Goal: Information Seeking & Learning: Learn about a topic

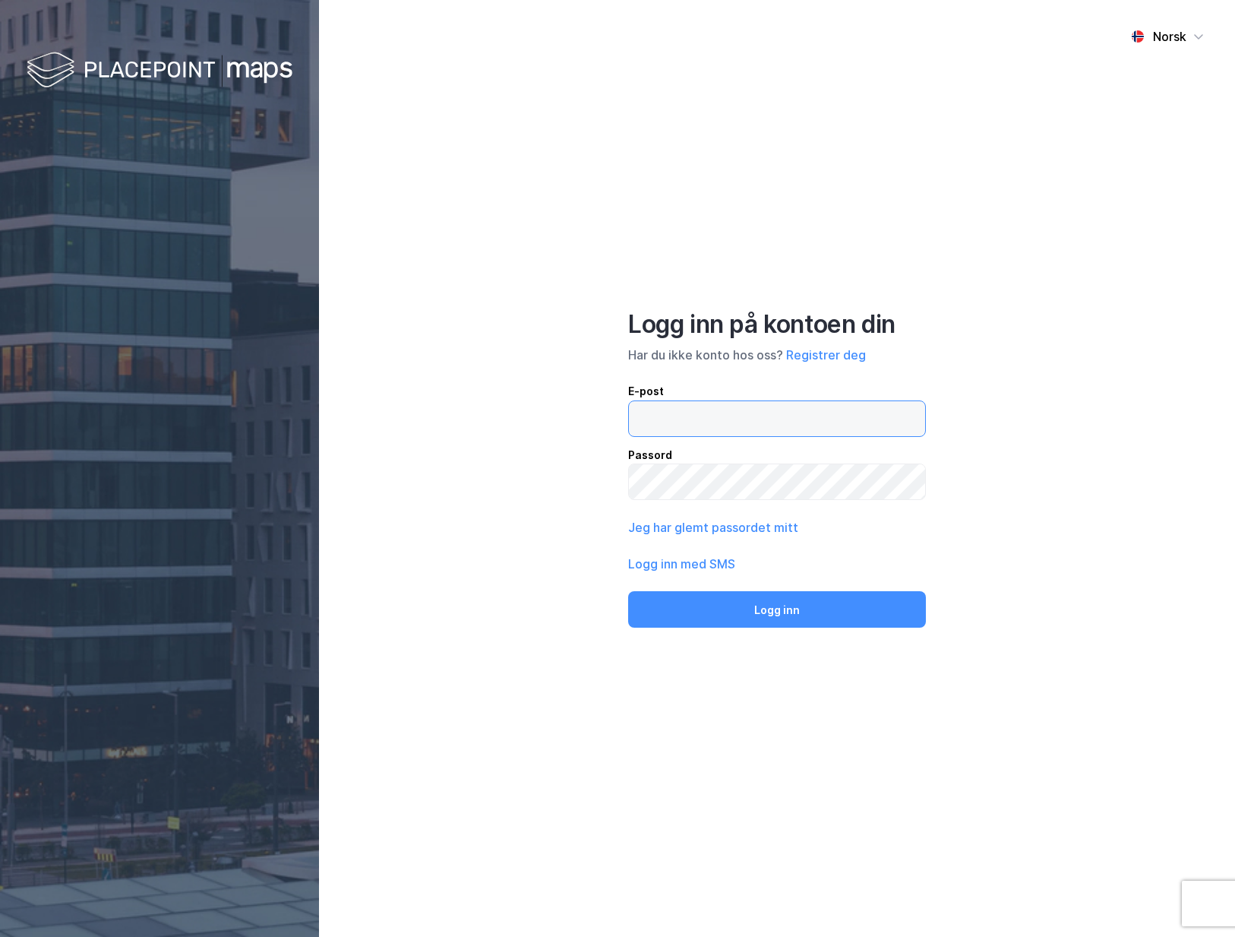
type input "[PERSON_NAME][EMAIL_ADDRESS][DOMAIN_NAME]"
click at [749, 616] on button "Logg inn" at bounding box center [777, 609] width 298 height 36
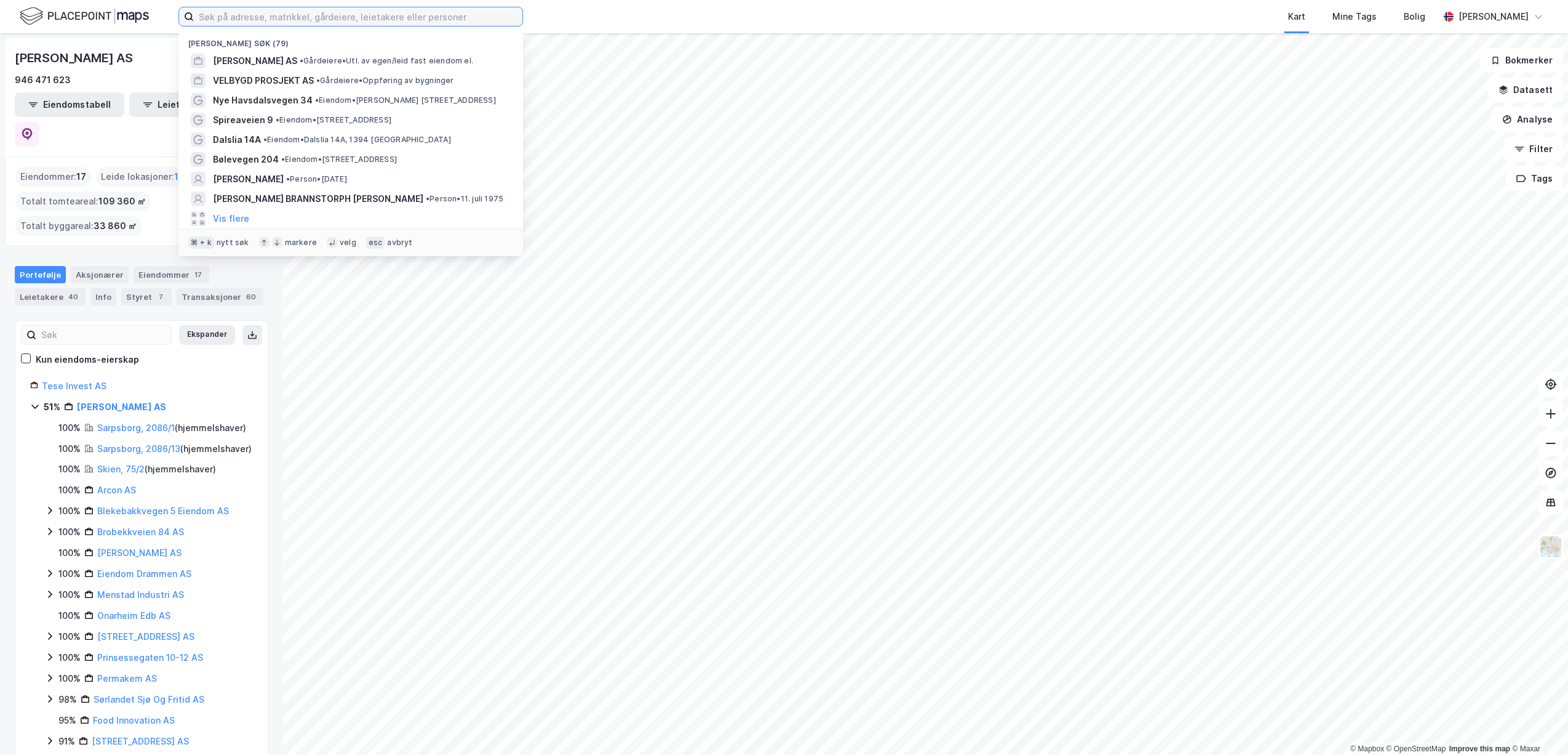
click at [370, 22] on input at bounding box center [358, 16] width 329 height 19
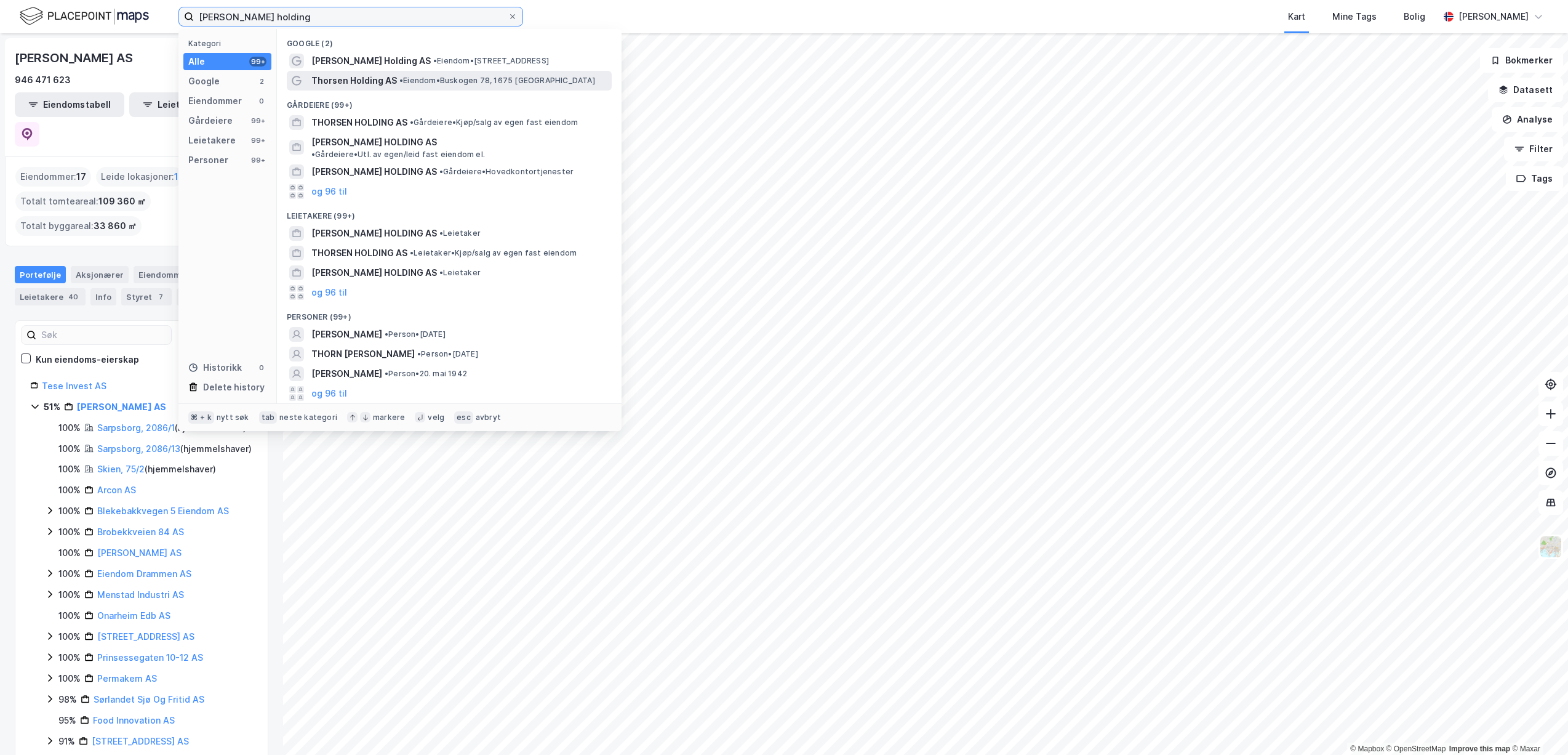
type input "[PERSON_NAME] holding"
click at [391, 83] on span "Thorsen Holding AS" at bounding box center [354, 80] width 86 height 15
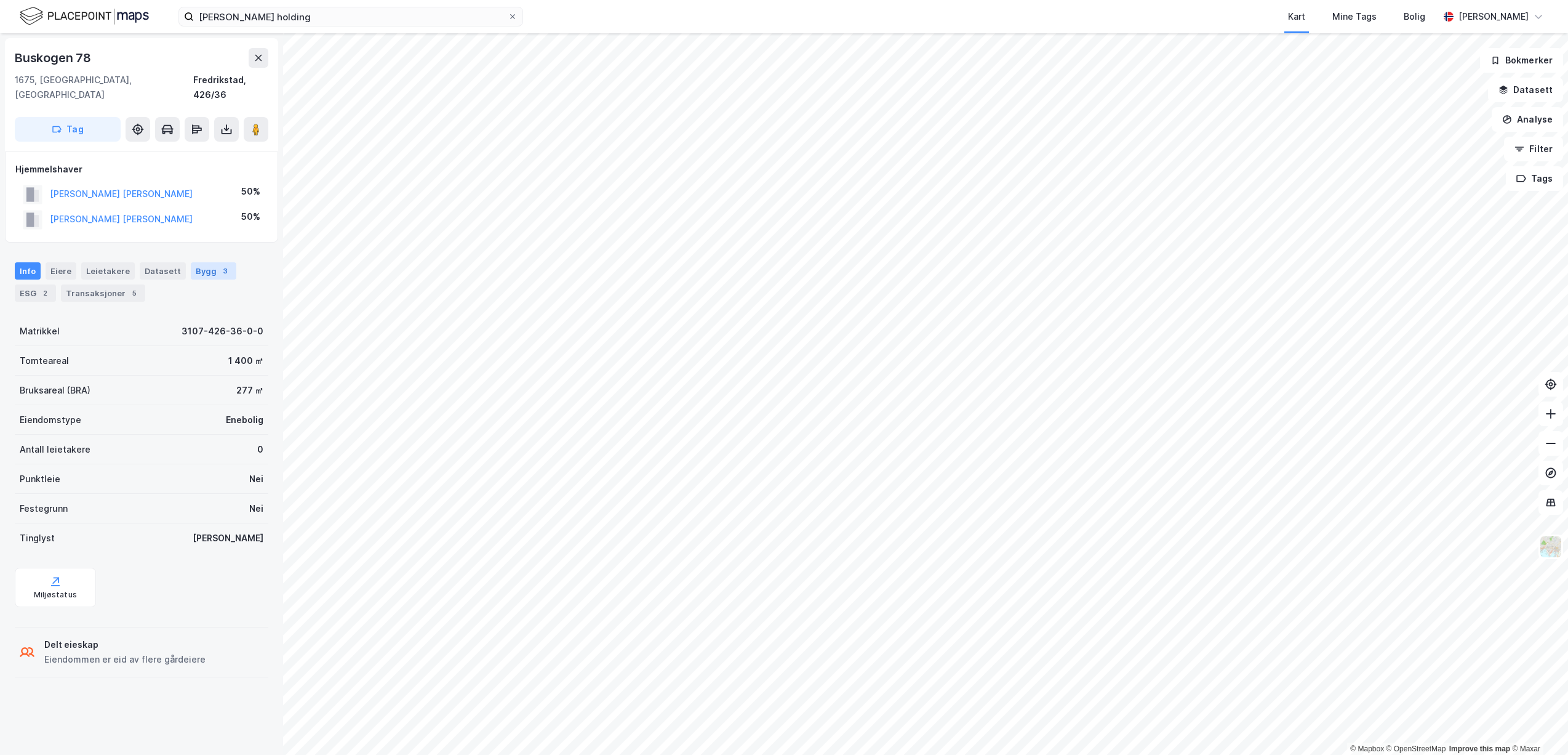
click at [219, 265] on div "3" at bounding box center [224, 271] width 12 height 12
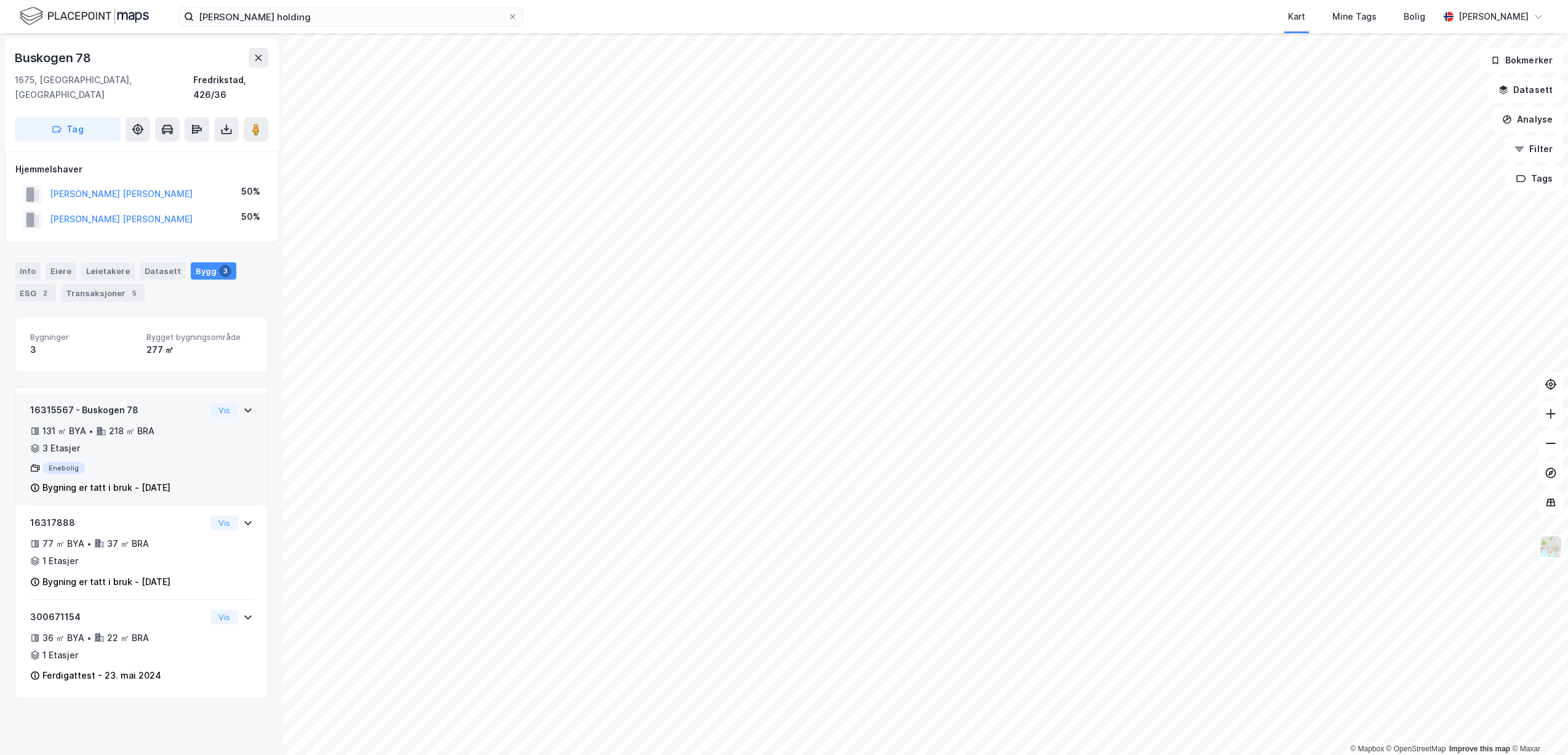
click at [135, 462] on div "Enebolig" at bounding box center [117, 467] width 176 height 12
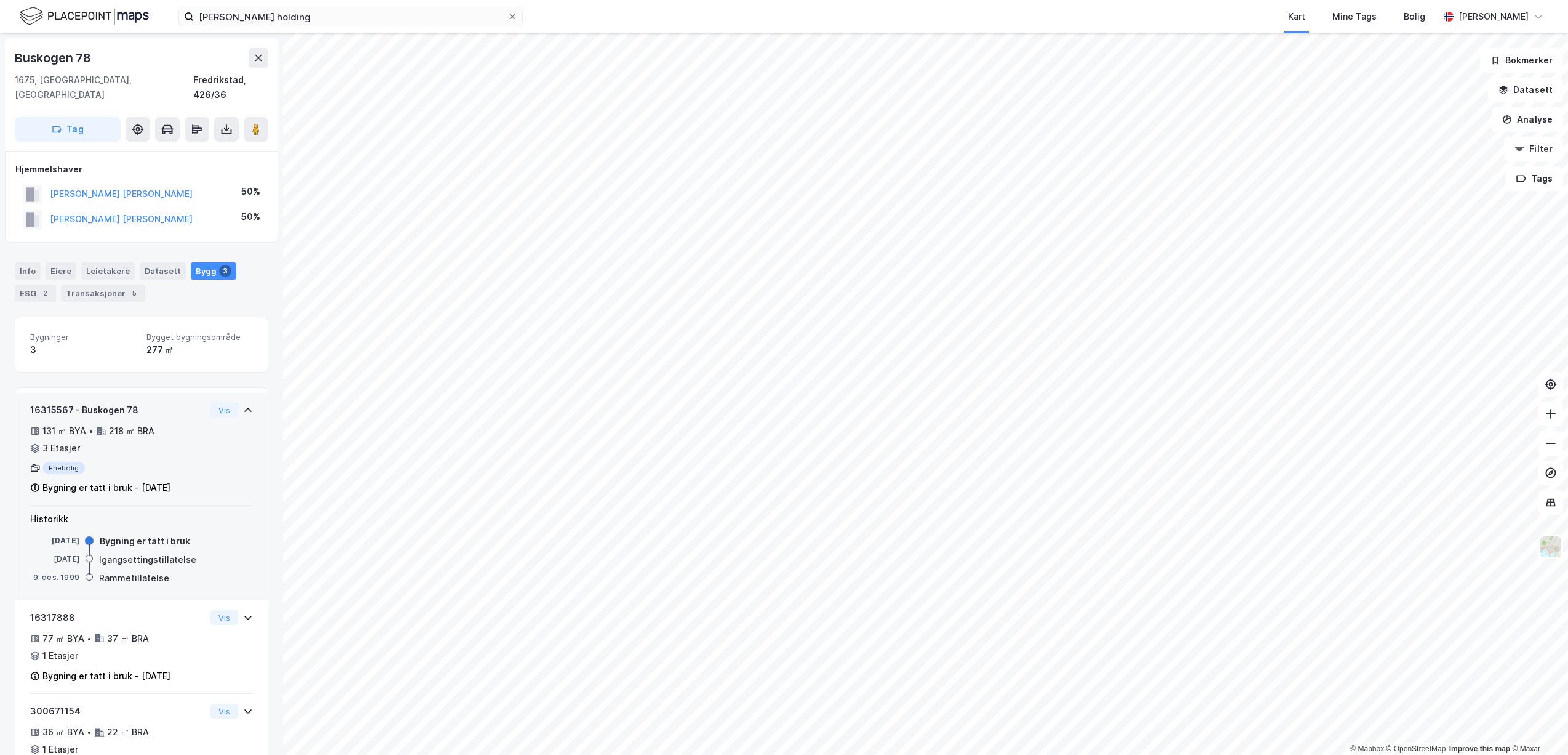
click at [137, 462] on div "Enebolig" at bounding box center [117, 467] width 176 height 12
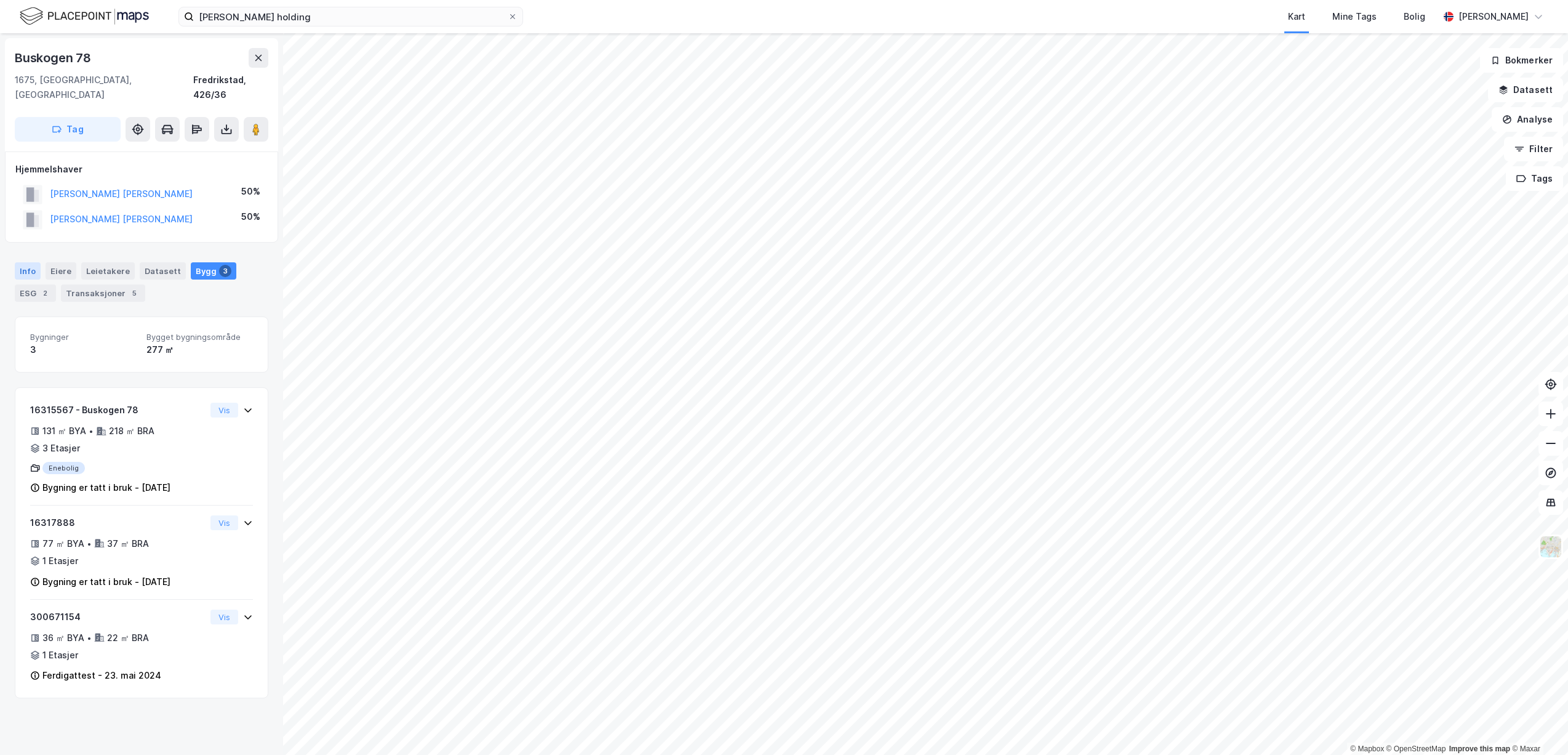
click at [34, 262] on div "Info" at bounding box center [28, 271] width 26 height 17
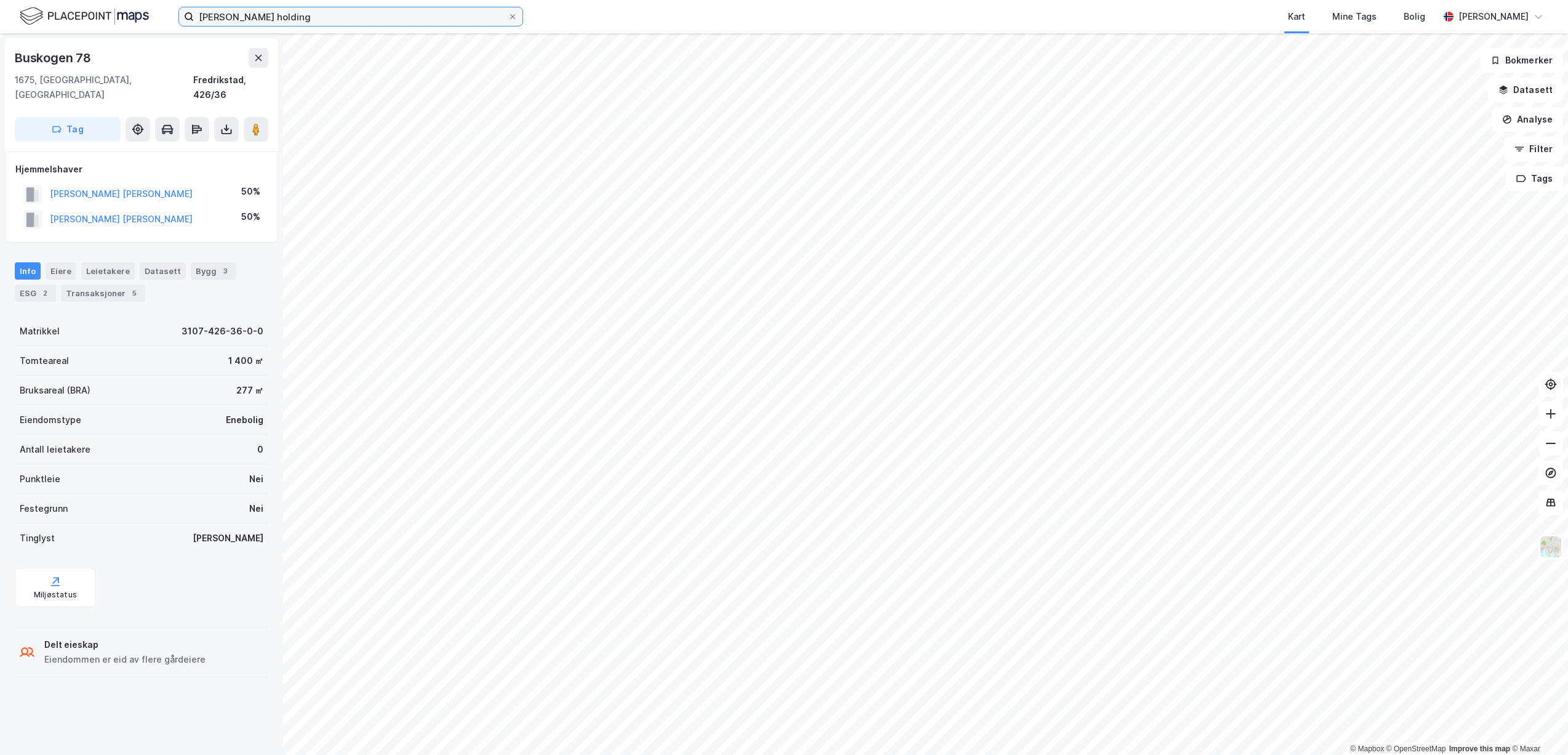
click at [306, 23] on input "[PERSON_NAME] holding" at bounding box center [350, 16] width 313 height 19
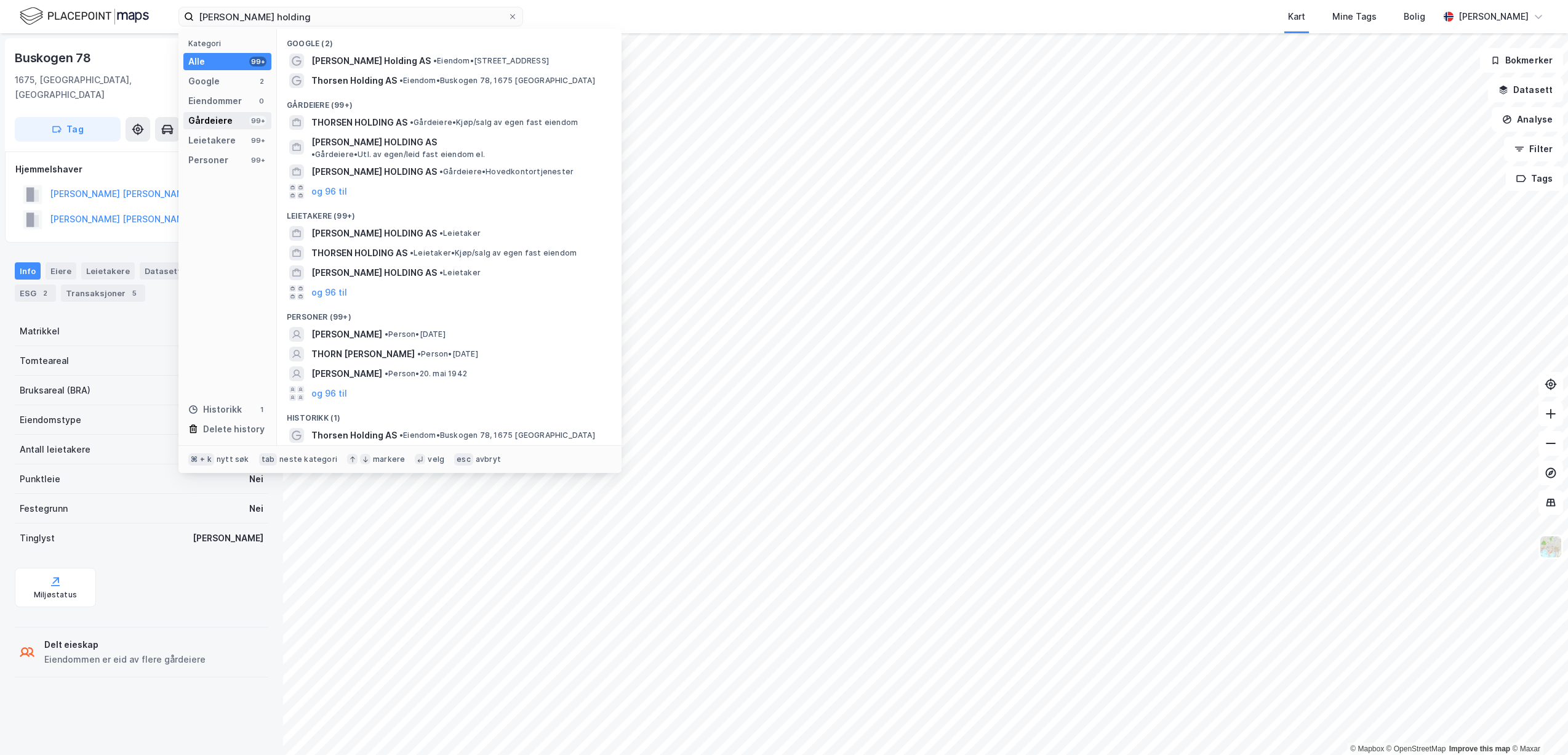
click at [222, 119] on div "Gårdeiere" at bounding box center [210, 121] width 45 height 15
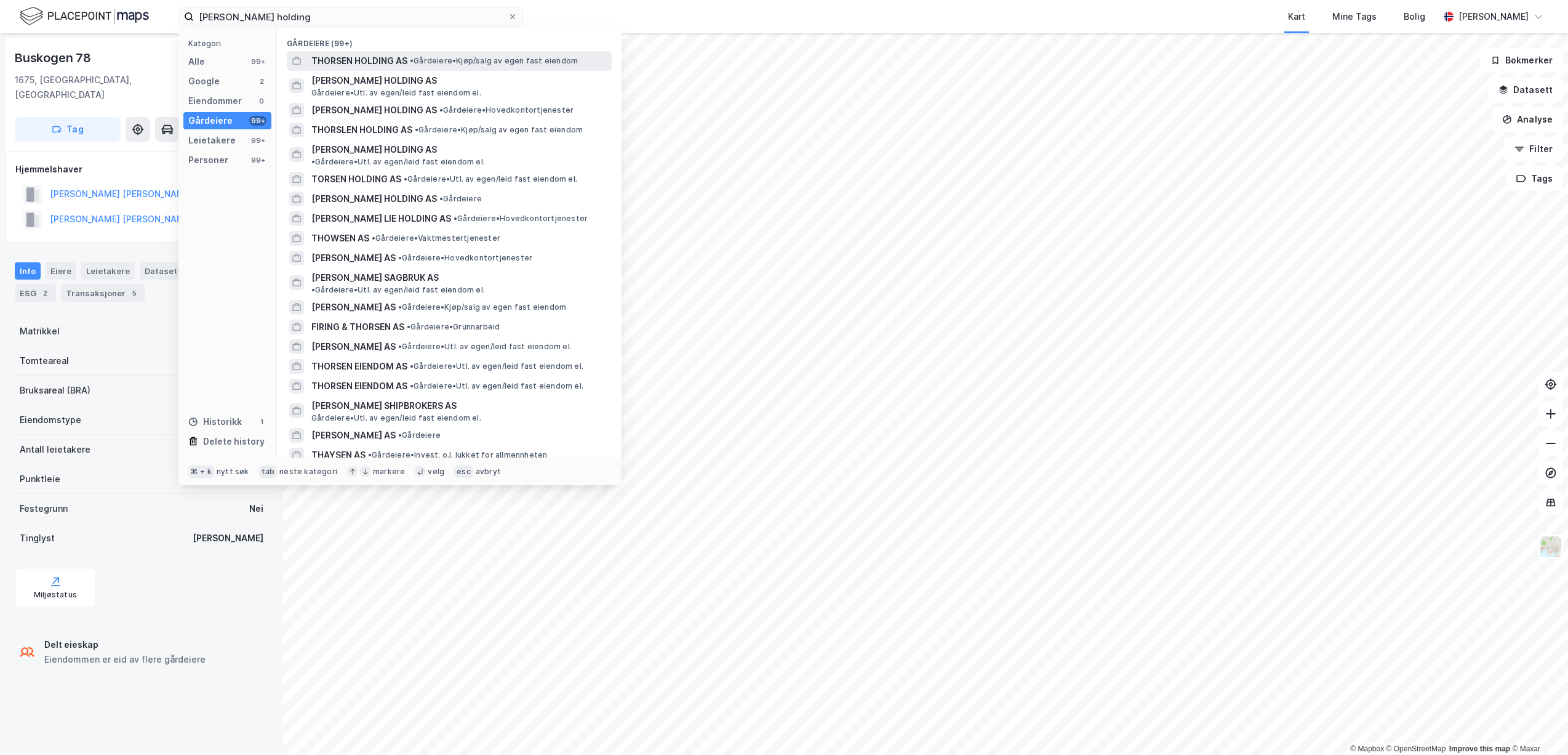
click at [378, 58] on span "THORSEN HOLDING AS" at bounding box center [359, 61] width 96 height 15
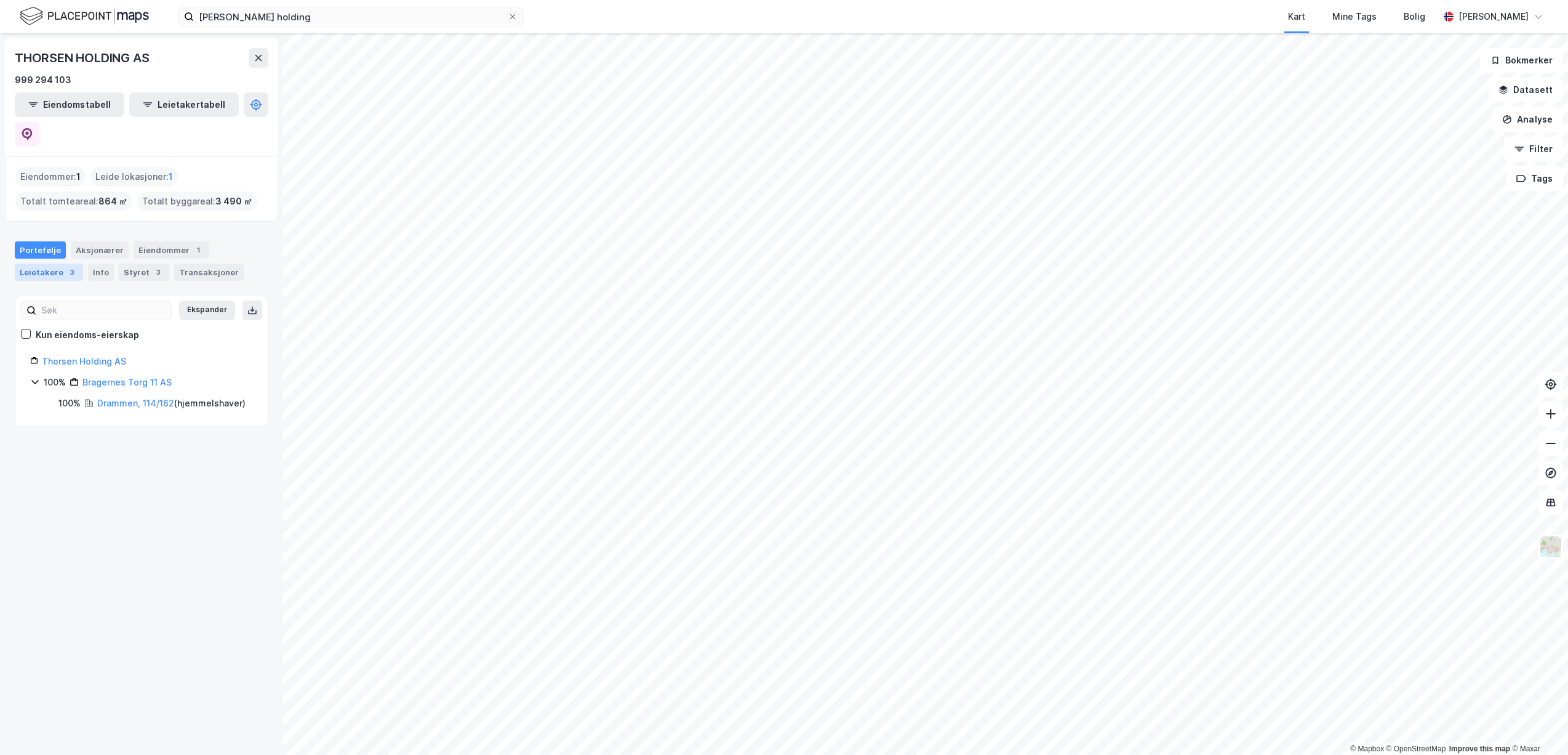
click at [50, 263] on div "Leietakere 3" at bounding box center [49, 271] width 68 height 17
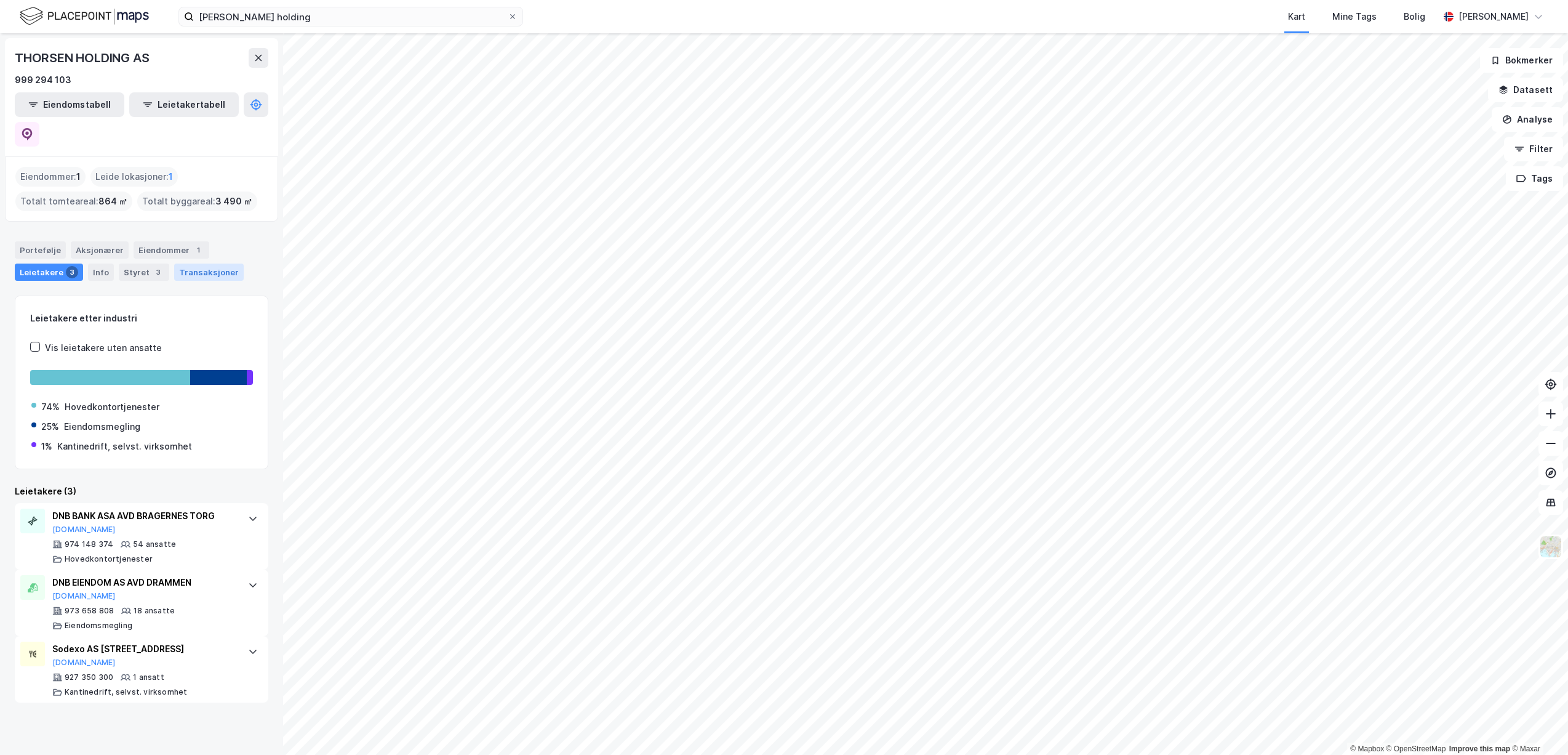
click at [180, 263] on div "Transaksjoner" at bounding box center [209, 271] width 70 height 17
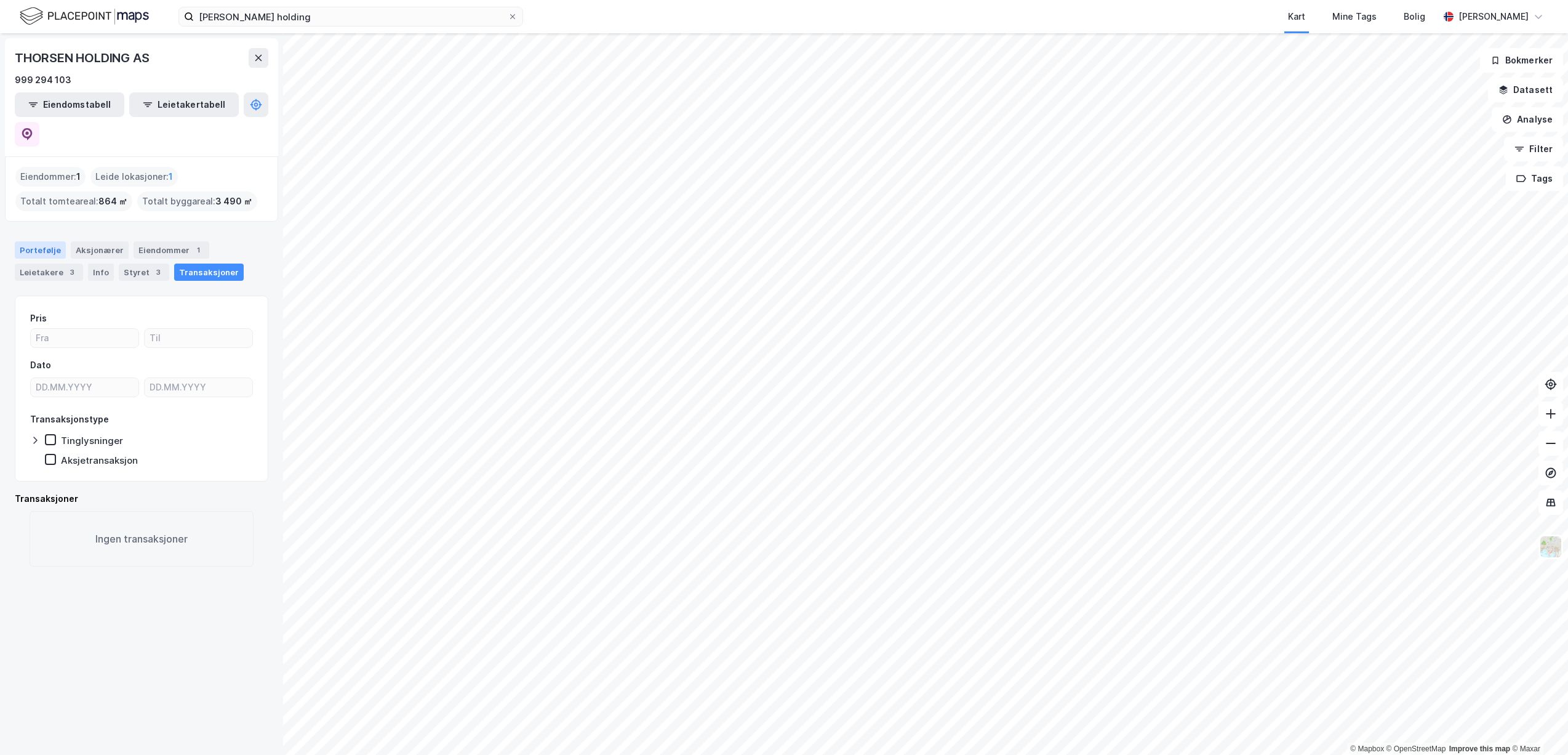
click at [42, 241] on div "Portefølje" at bounding box center [40, 250] width 51 height 17
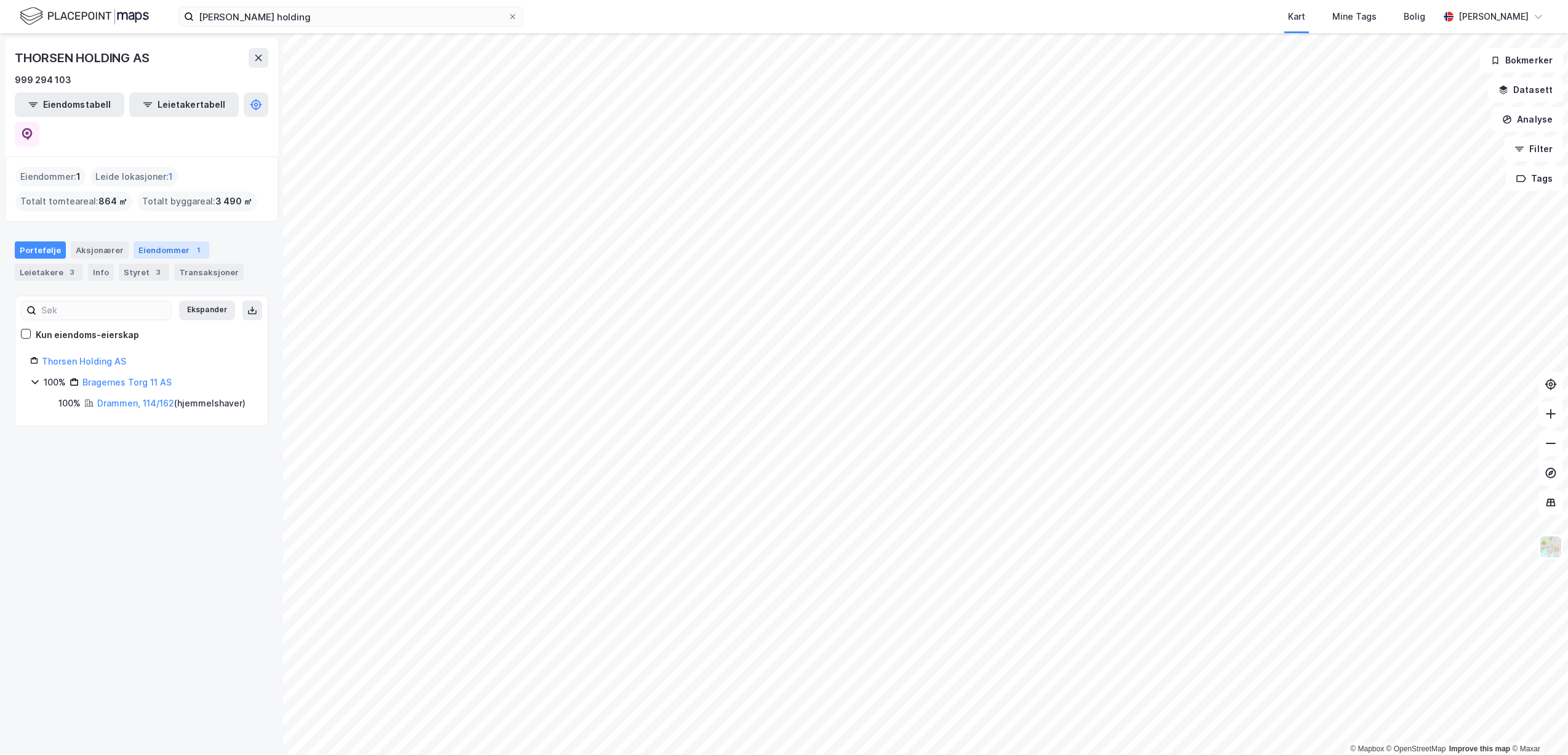
click at [192, 244] on div "1" at bounding box center [198, 250] width 12 height 12
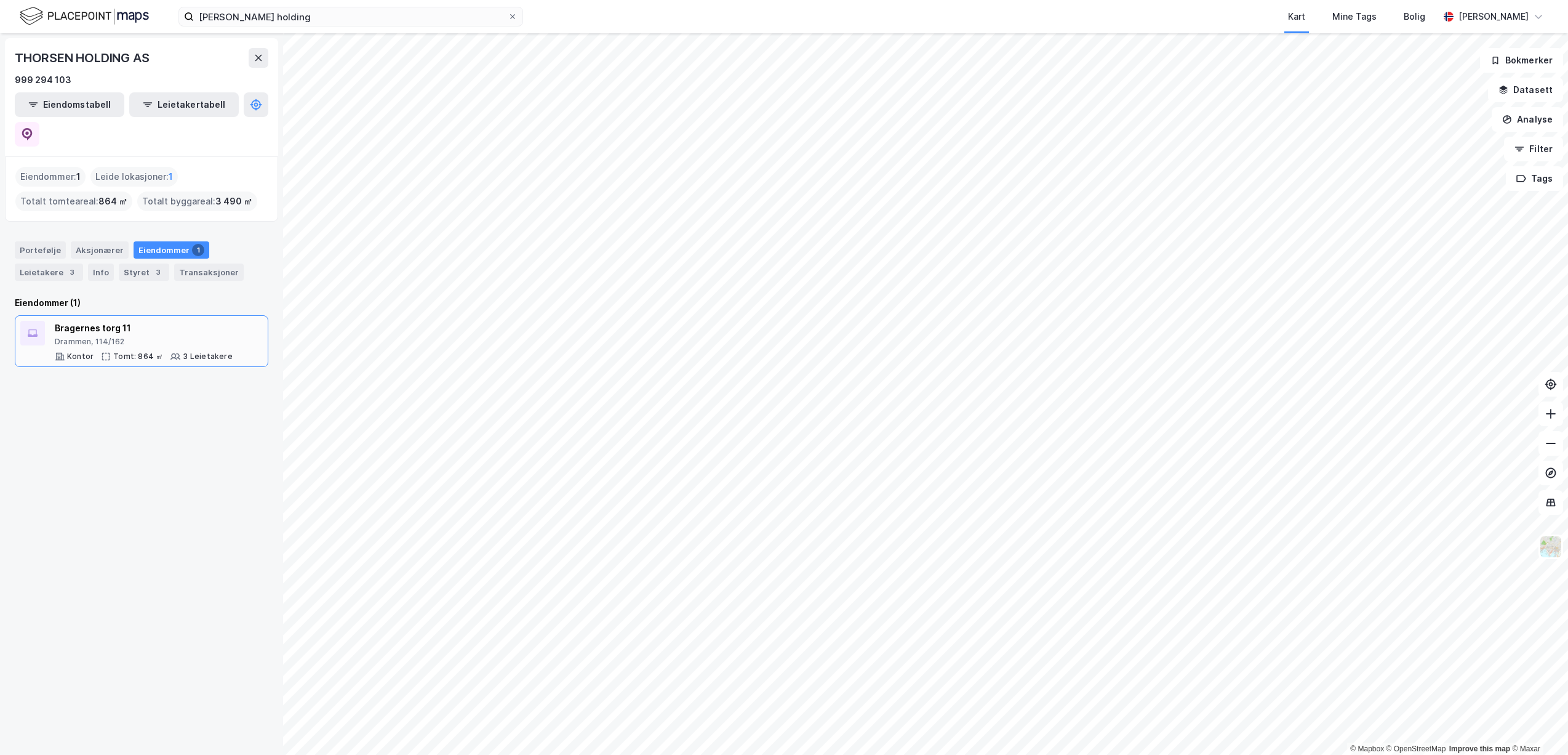
click at [95, 321] on div "Bragernes torg 11" at bounding box center [144, 328] width 178 height 15
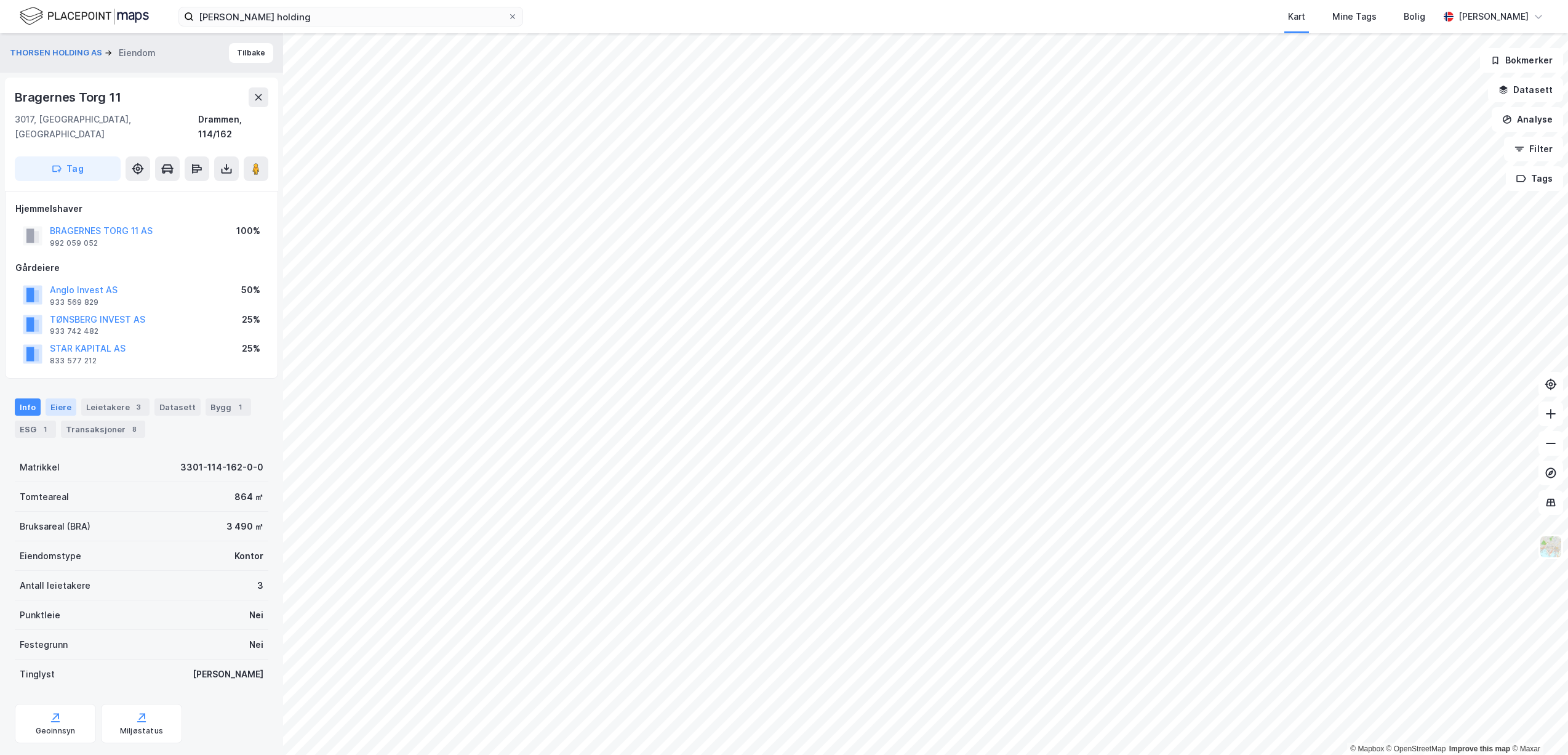
click at [62, 399] on div "Eiere" at bounding box center [61, 407] width 31 height 17
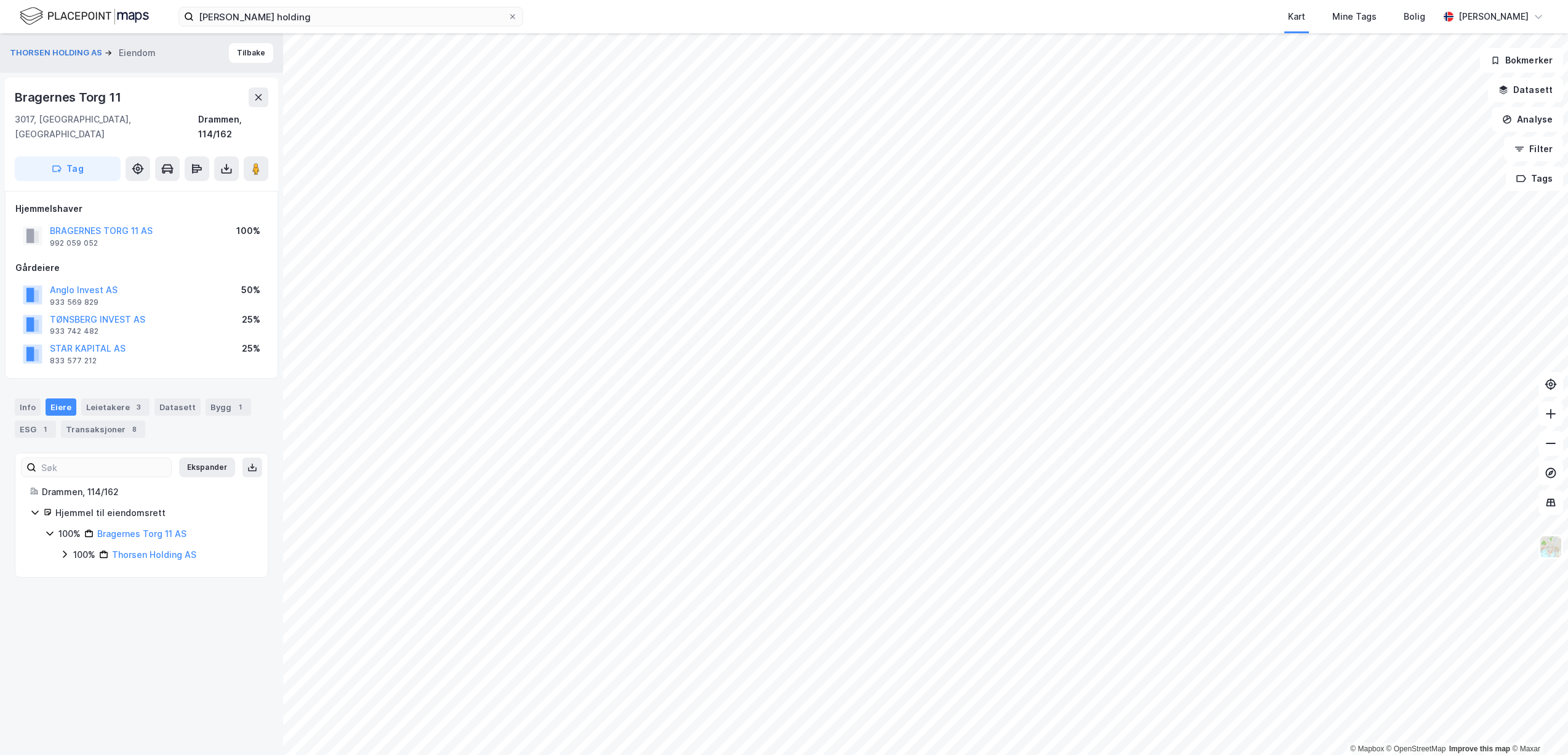
click at [66, 549] on icon at bounding box center [65, 554] width 10 height 10
click at [80, 570] on icon at bounding box center [79, 575] width 10 height 10
click at [83, 591] on icon at bounding box center [79, 595] width 10 height 10
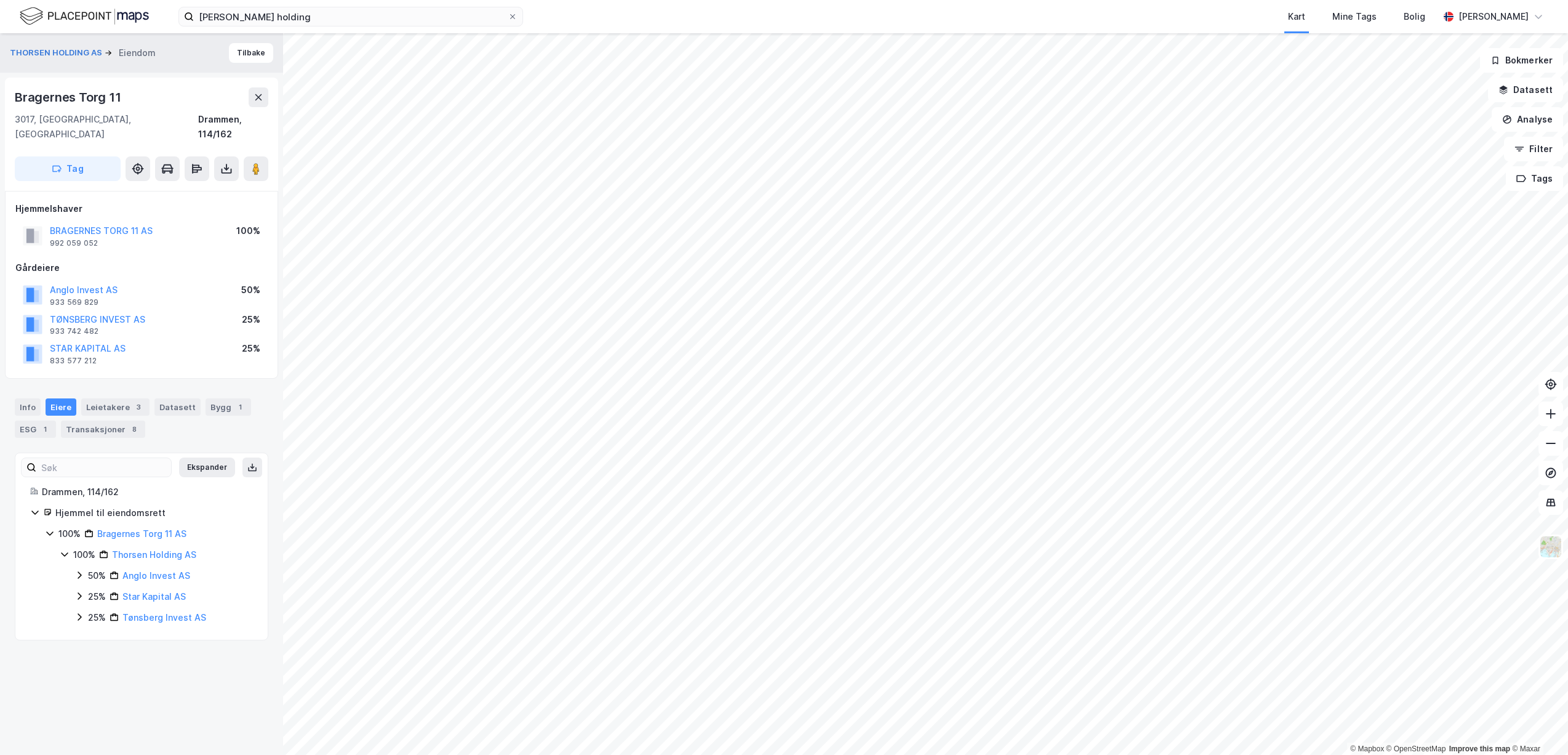
click at [84, 610] on div "25% Tønsberg Invest AS" at bounding box center [164, 617] width 178 height 15
click at [83, 591] on icon at bounding box center [79, 595] width 10 height 10
click at [83, 570] on icon at bounding box center [79, 575] width 10 height 10
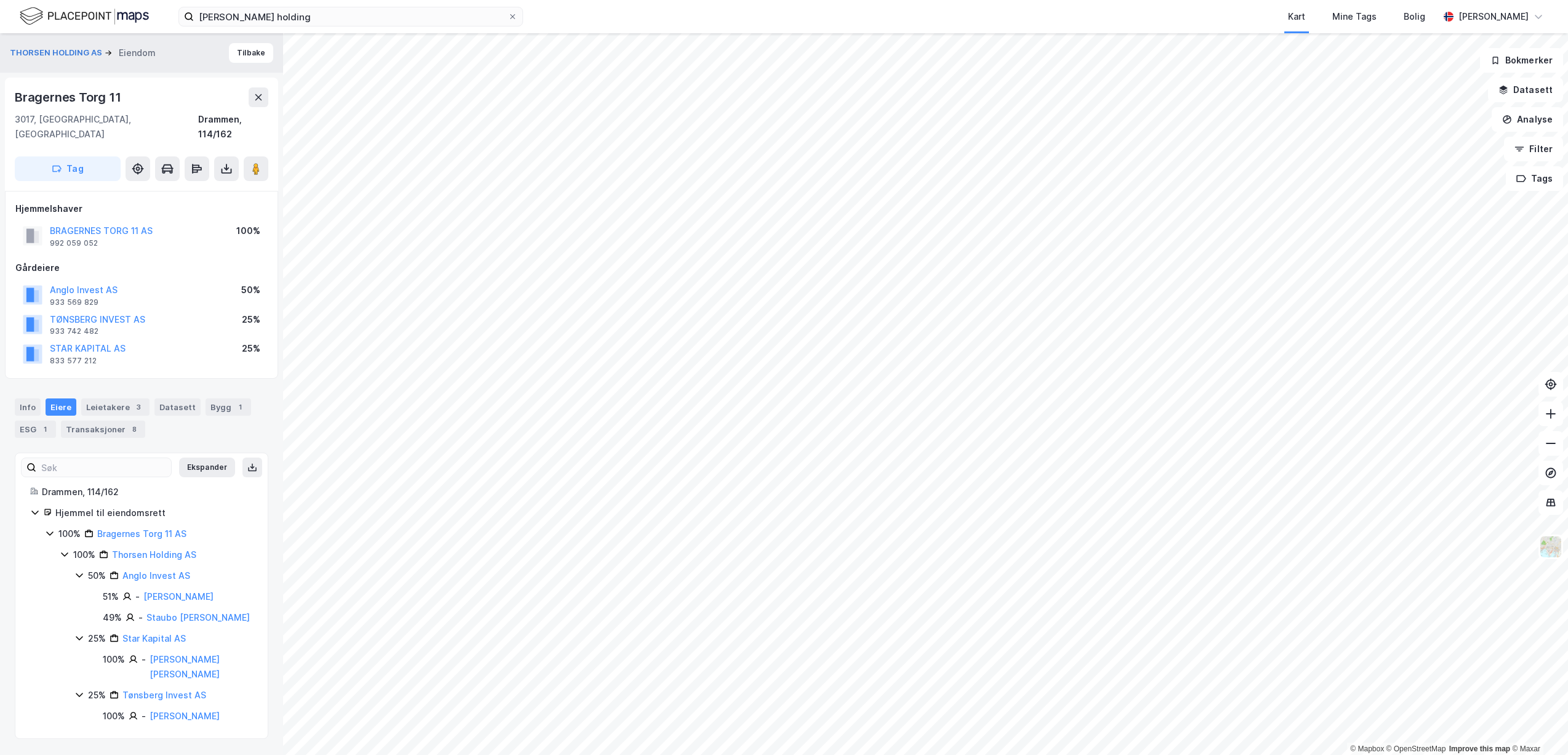
click at [83, 570] on icon at bounding box center [79, 575] width 10 height 10
click at [83, 591] on icon at bounding box center [79, 595] width 10 height 10
click at [83, 610] on div "25% Tønsberg Invest AS" at bounding box center [164, 617] width 178 height 15
click at [104, 420] on div "Transaksjoner 8" at bounding box center [103, 429] width 84 height 17
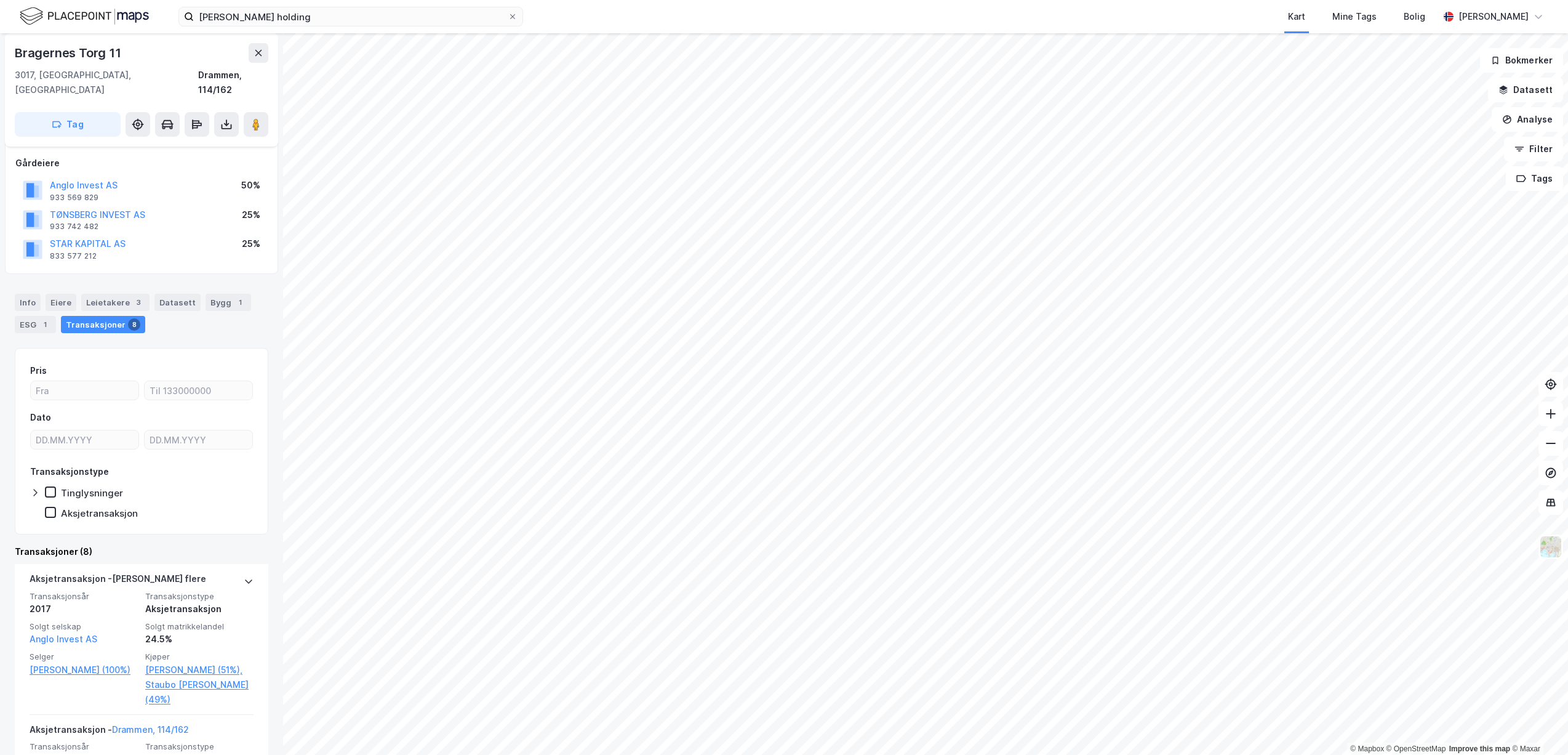
scroll to position [87, 0]
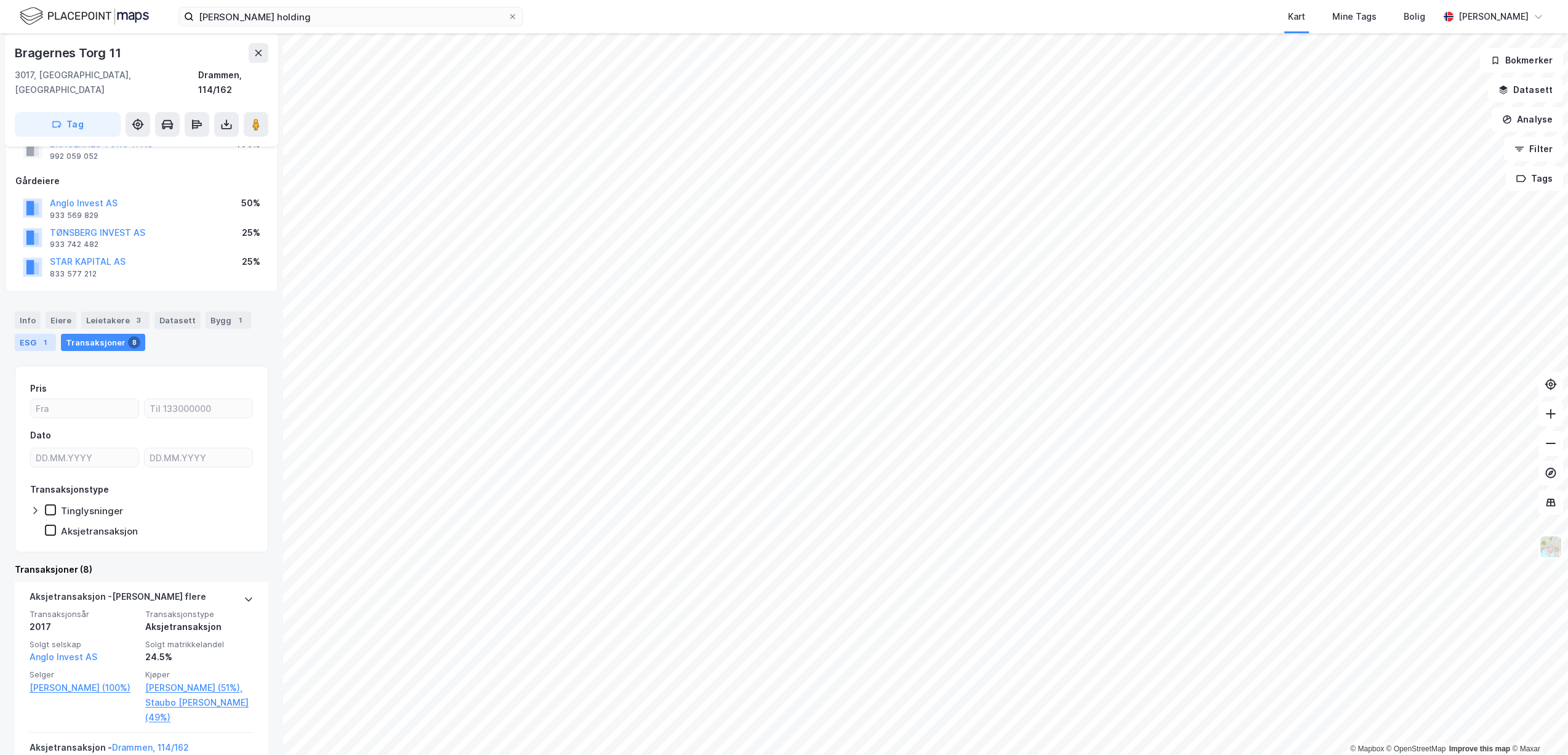
click at [44, 336] on div "1" at bounding box center [45, 342] width 12 height 12
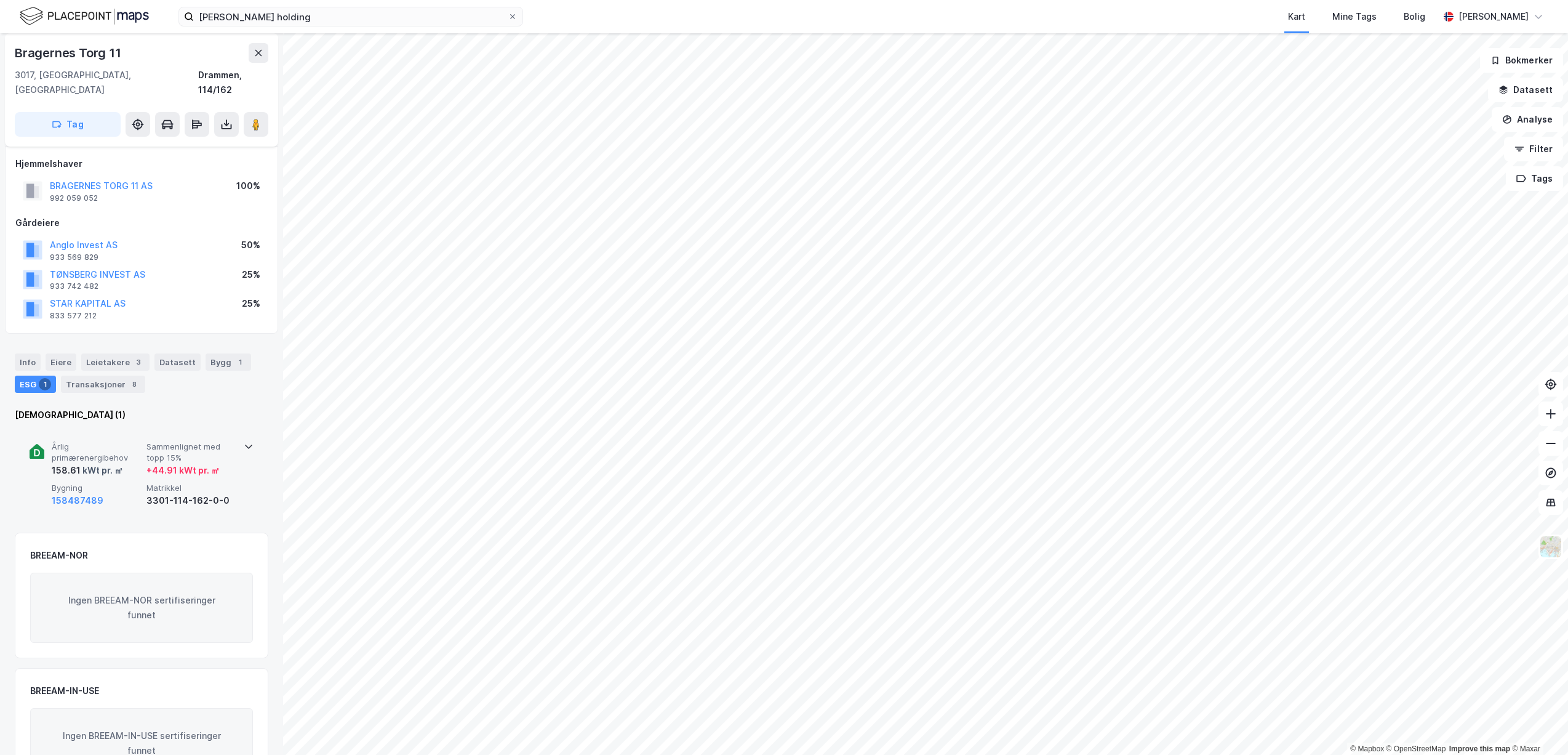
scroll to position [48, 0]
click at [198, 439] on span "Sammenlignet med topp 15%" at bounding box center [191, 450] width 90 height 22
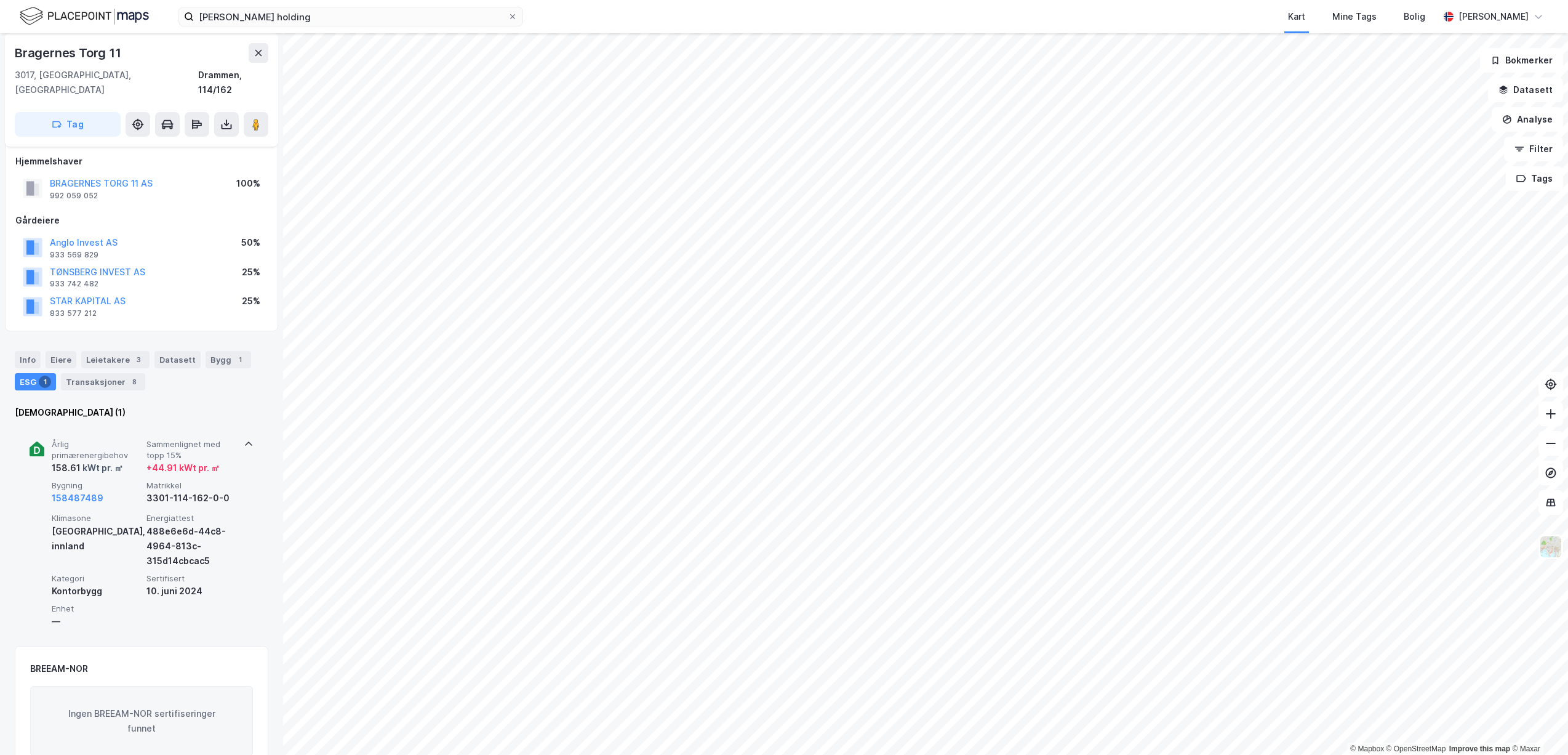
click at [198, 439] on span "Sammenlignet med topp 15%" at bounding box center [191, 450] width 90 height 22
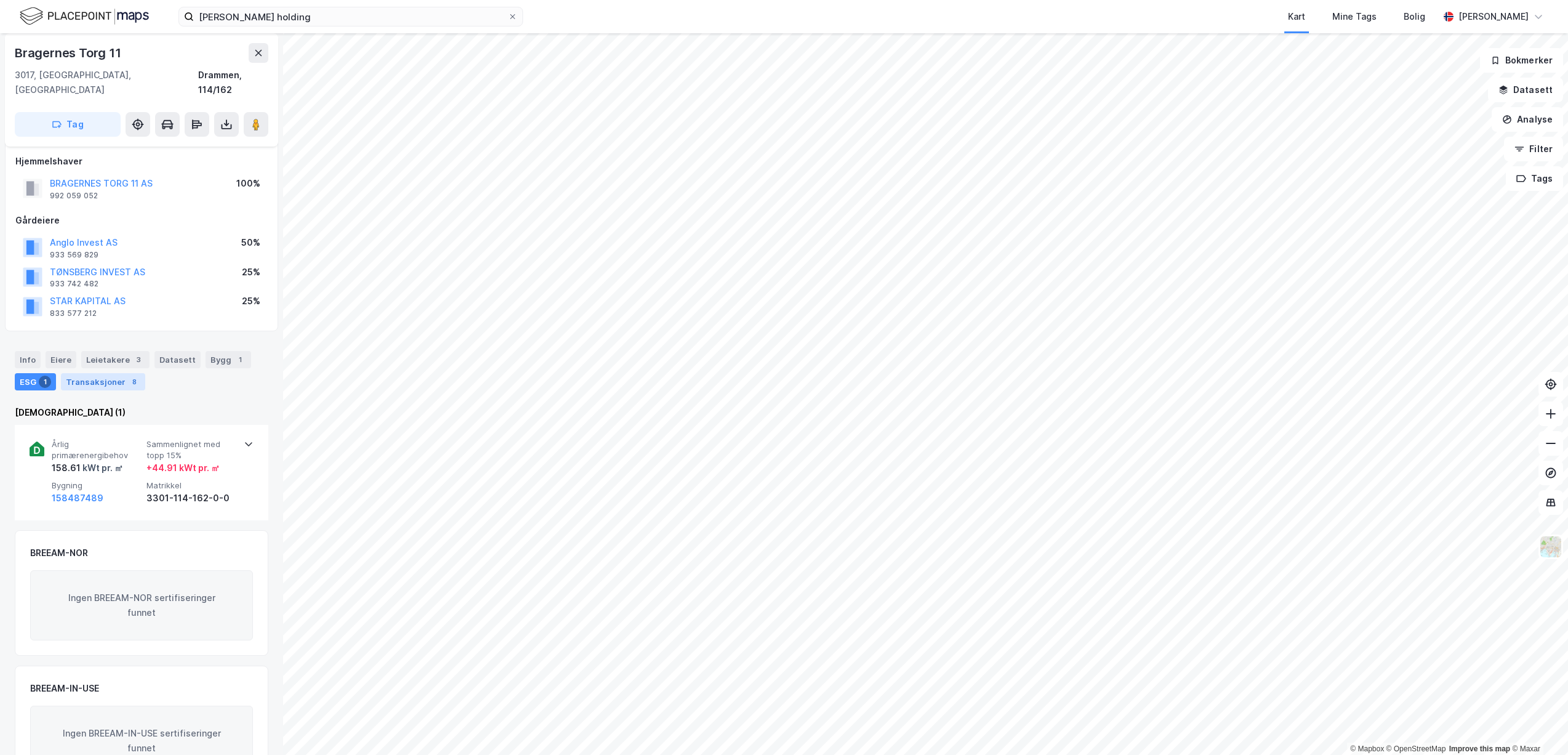
click at [119, 373] on div "Transaksjoner 8" at bounding box center [103, 381] width 84 height 17
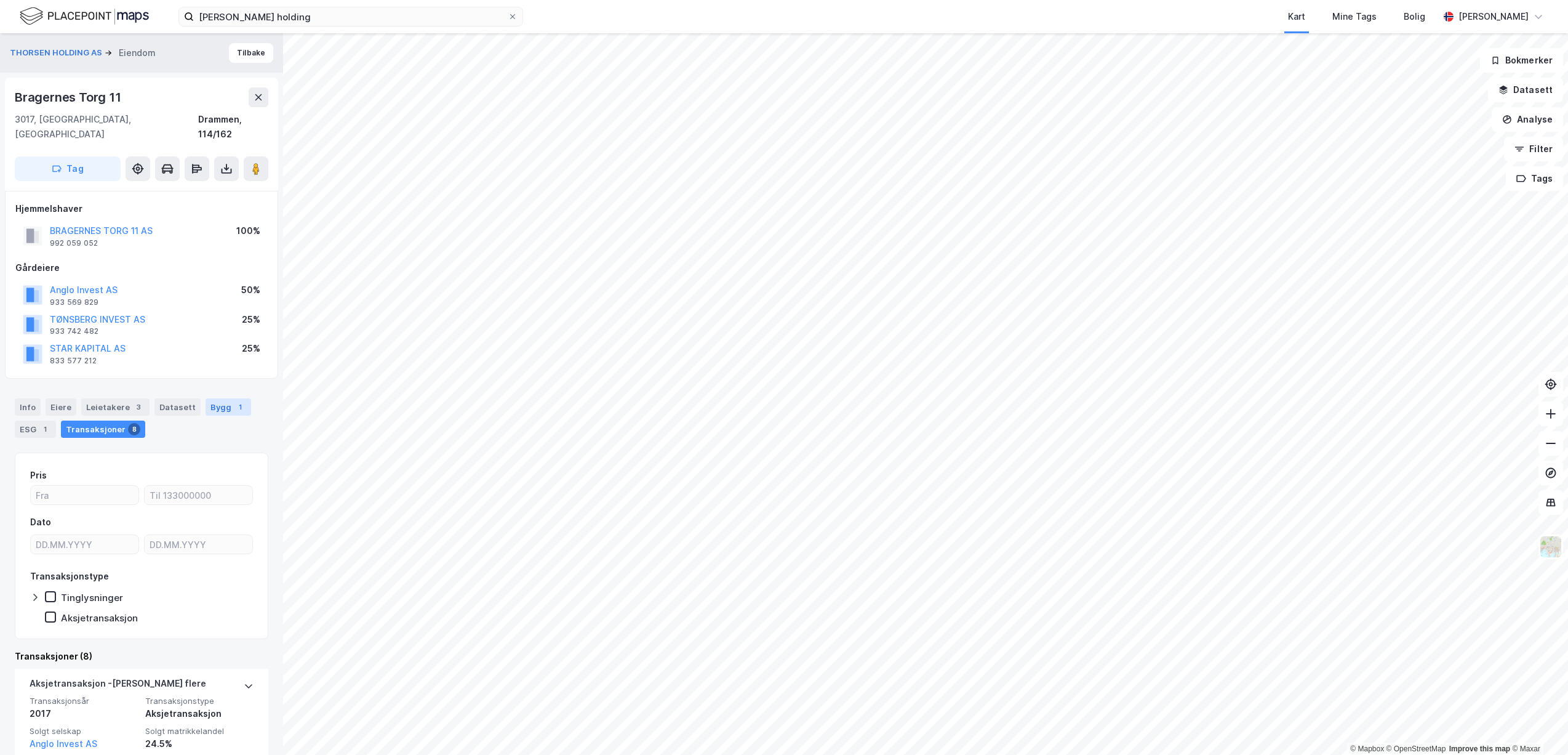
click at [223, 399] on div "Bygg 1" at bounding box center [228, 407] width 45 height 17
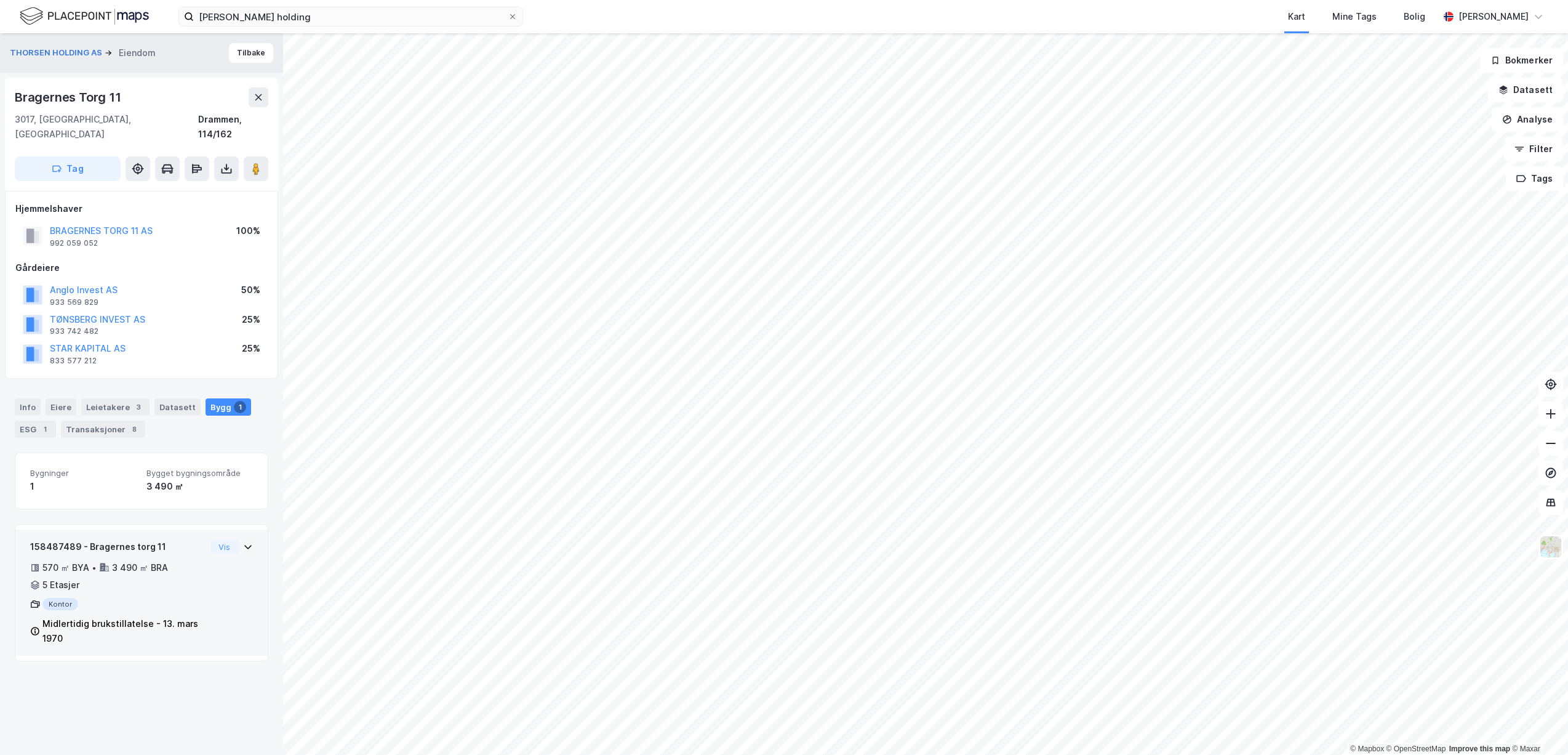
click at [152, 540] on div "158487489 - [GEOGRAPHIC_DATA] 11 570 ㎡ BYA • 3 490 ㎡ BRA • 5 Etasjer Kontor Mid…" at bounding box center [117, 593] width 176 height 107
click at [154, 560] on div "3 490 ㎡ BRA" at bounding box center [139, 567] width 56 height 15
click at [134, 540] on div "158487489 - Bragernes torg 11" at bounding box center [117, 547] width 176 height 15
click at [62, 399] on div "Eiere" at bounding box center [61, 407] width 31 height 17
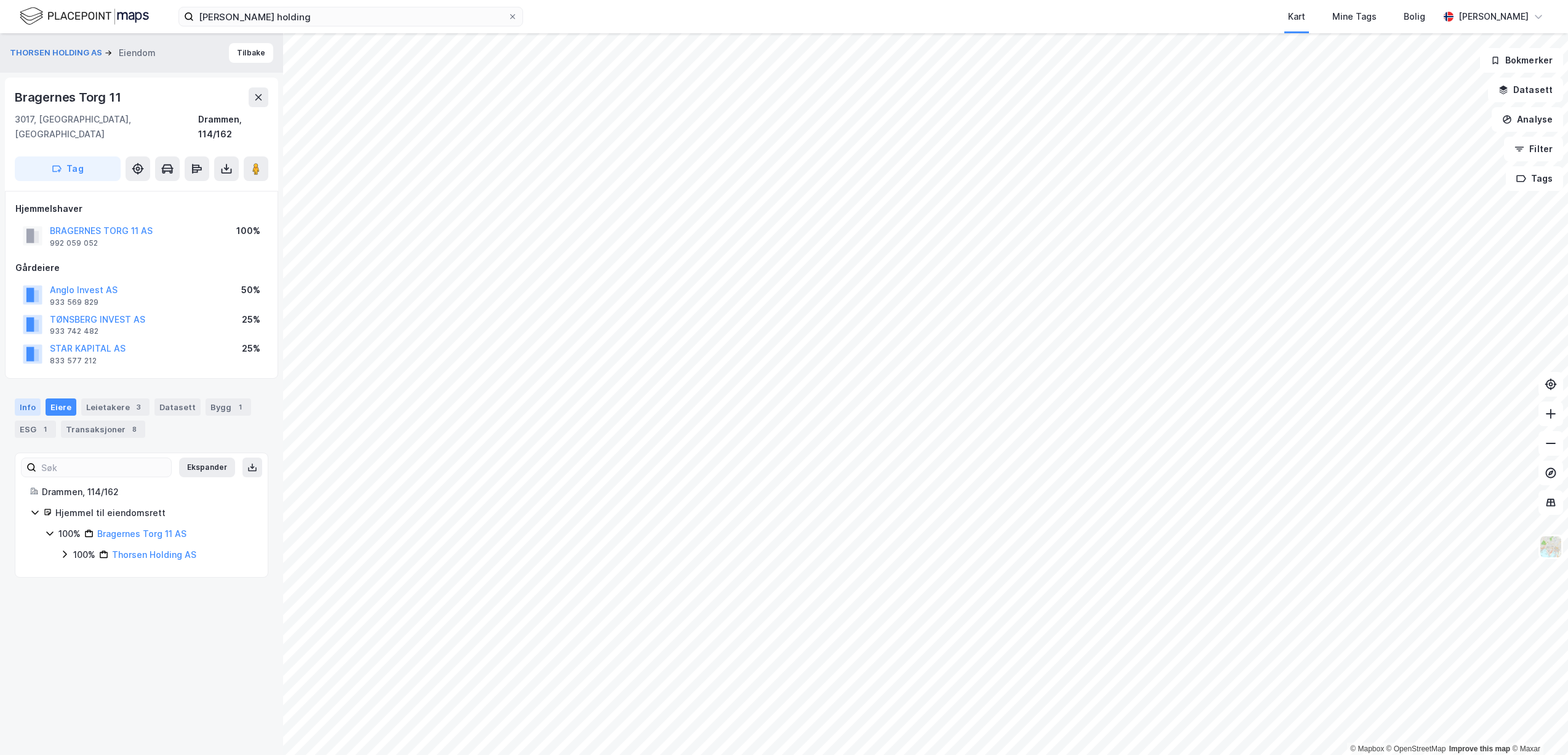
click at [36, 399] on div "Info" at bounding box center [28, 407] width 26 height 17
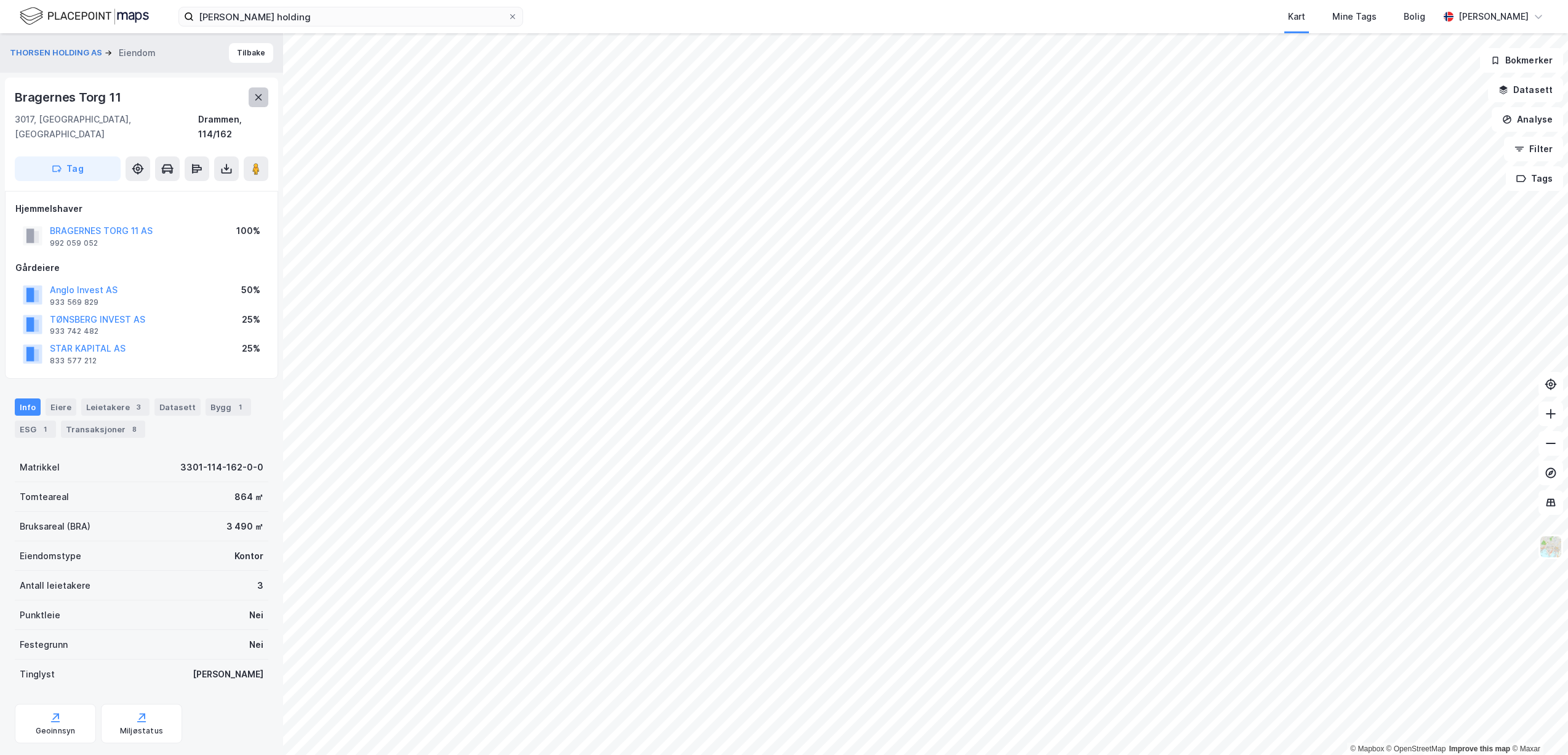
click at [255, 97] on icon at bounding box center [258, 97] width 10 height 10
